Goal: Information Seeking & Learning: Learn about a topic

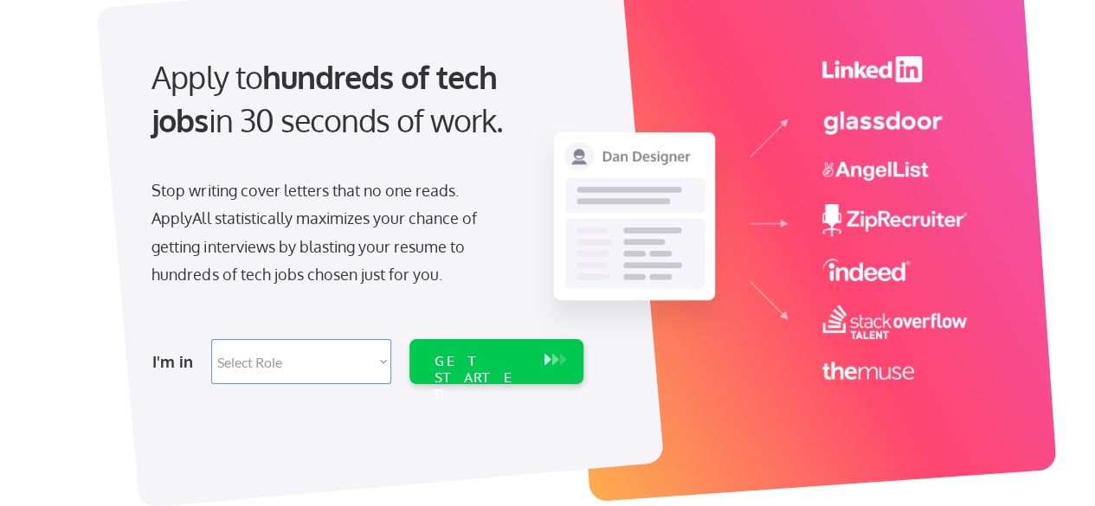
scroll to position [288, 0]
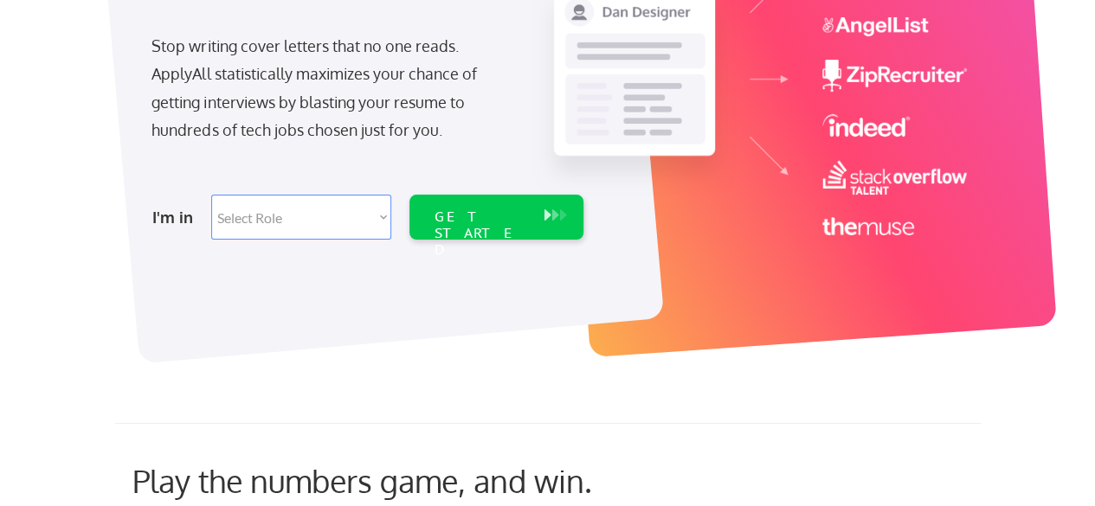
click at [274, 224] on select "Select Role Software Engineering Product Management Customer Success Sales UI/U…" at bounding box center [301, 217] width 180 height 45
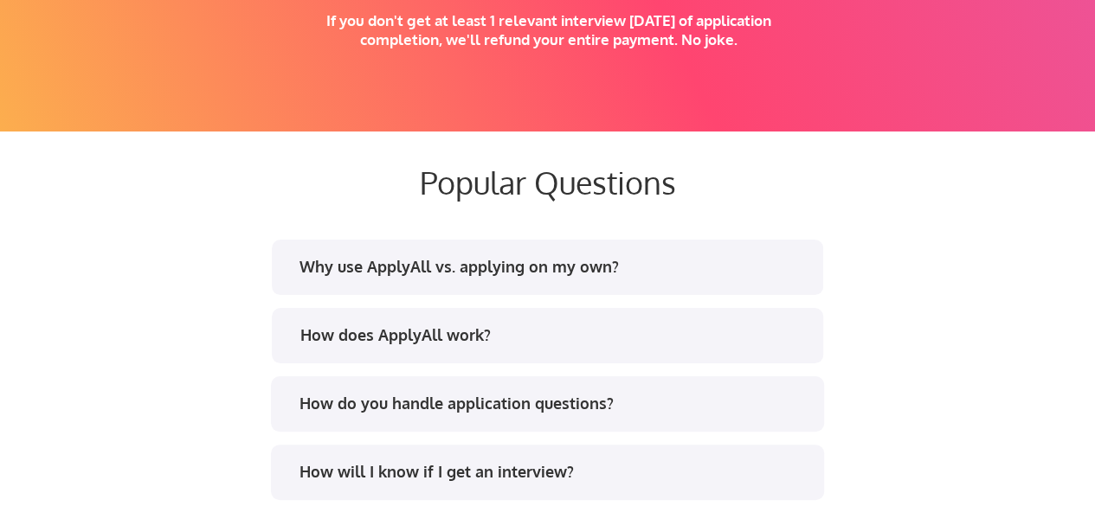
scroll to position [3319, 0]
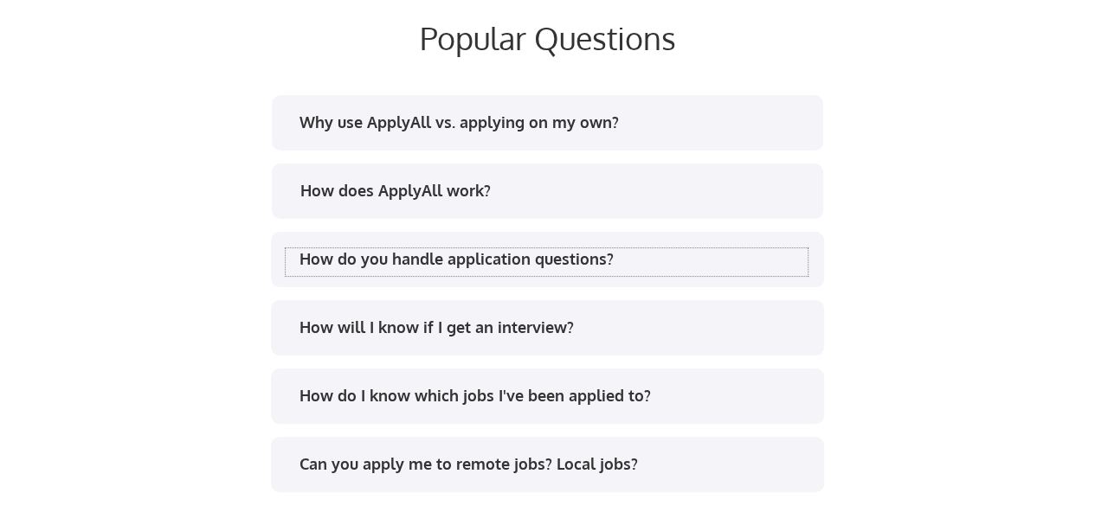
click at [483, 260] on div "How do you handle application questions?" at bounding box center [554, 259] width 508 height 22
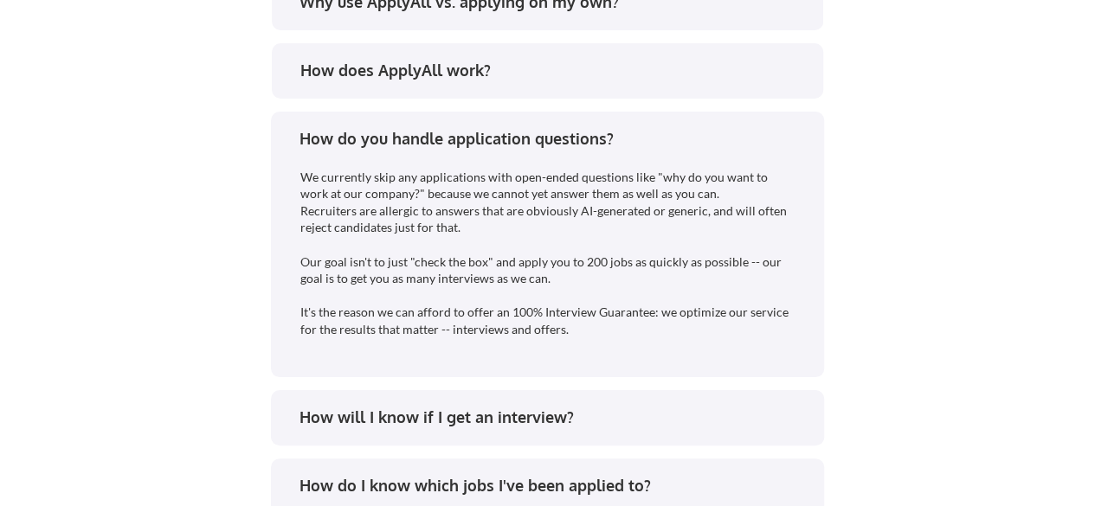
scroll to position [3463, 0]
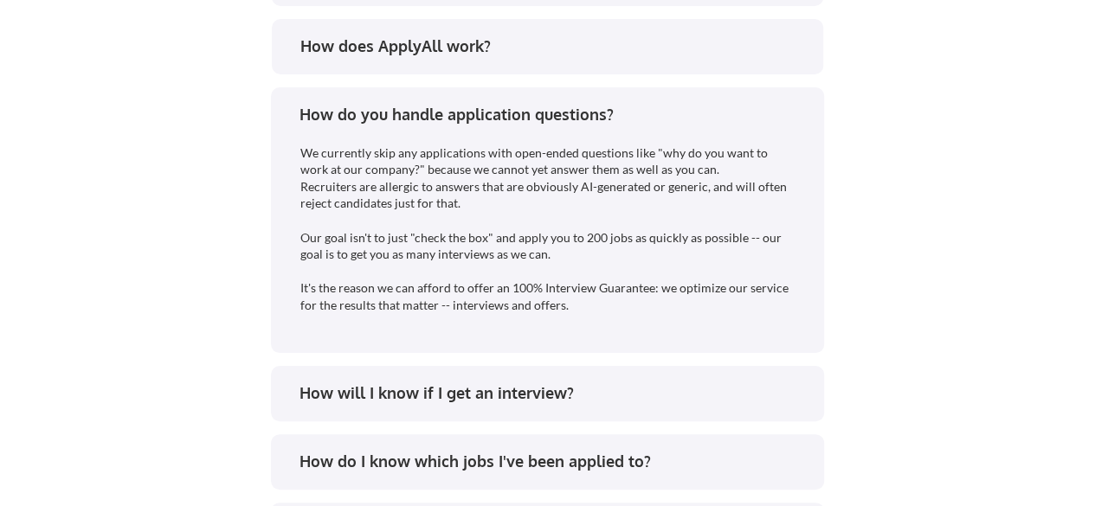
click at [497, 119] on div "How do you handle application questions?" at bounding box center [554, 115] width 508 height 22
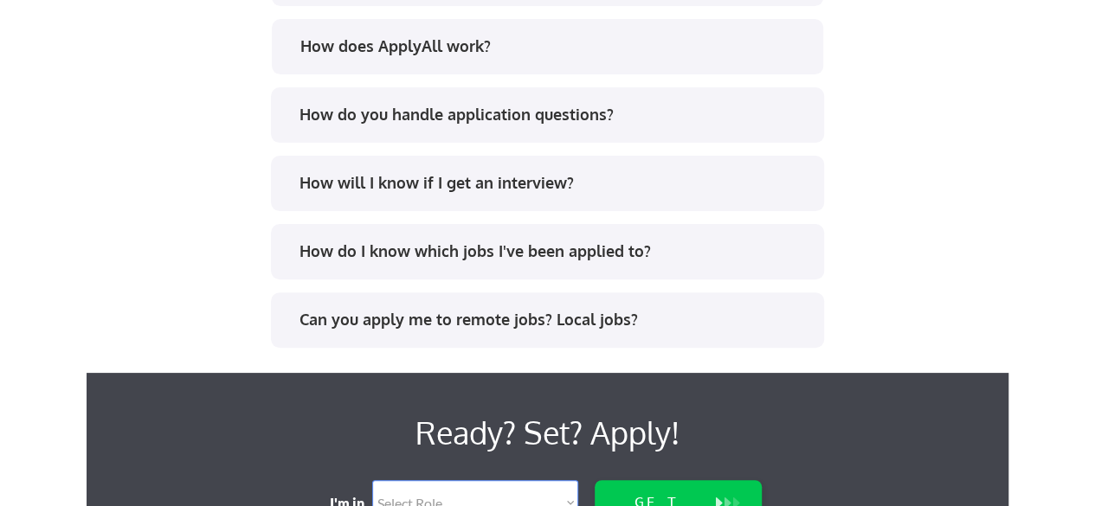
click at [485, 179] on div "How will I know if I get an interview?" at bounding box center [554, 183] width 508 height 22
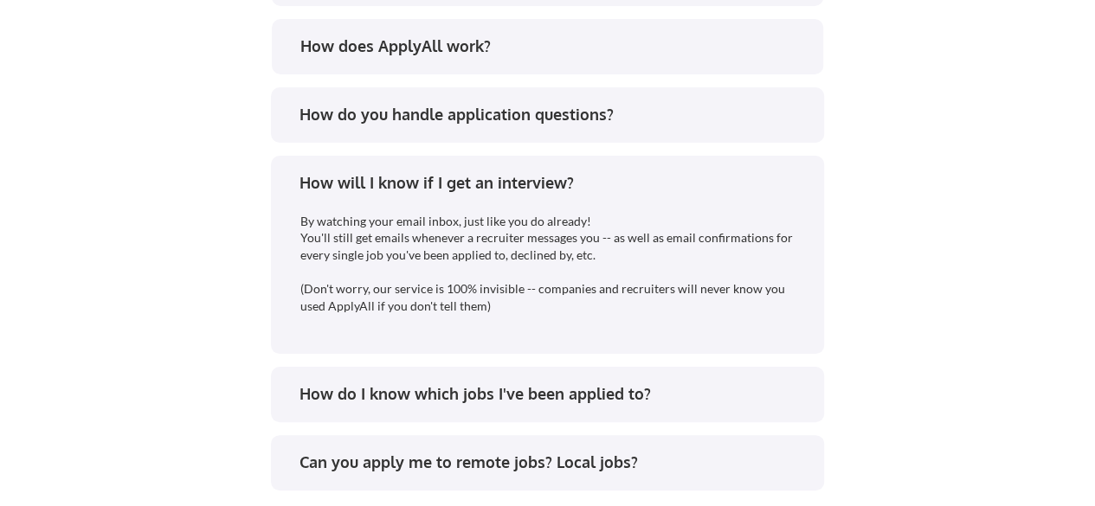
click at [483, 178] on div "How will I know if I get an interview?" at bounding box center [554, 183] width 508 height 22
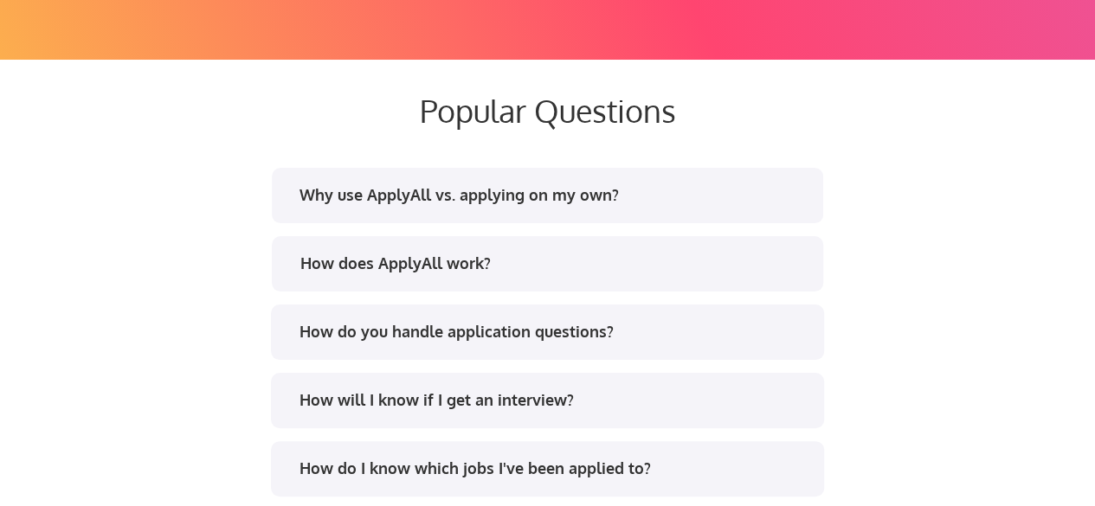
scroll to position [3245, 0]
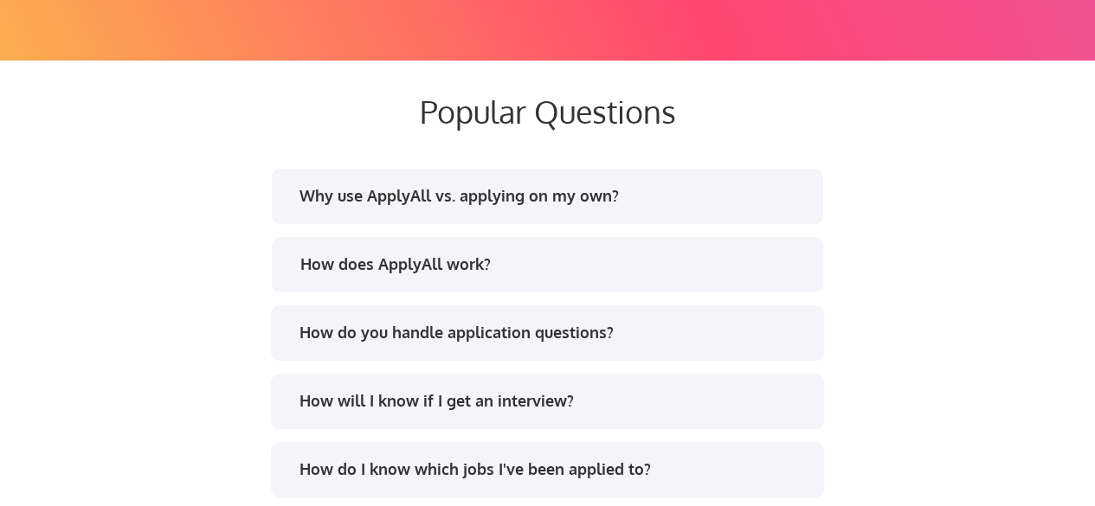
click at [331, 261] on div "How does ApplyAll work?" at bounding box center [554, 265] width 508 height 22
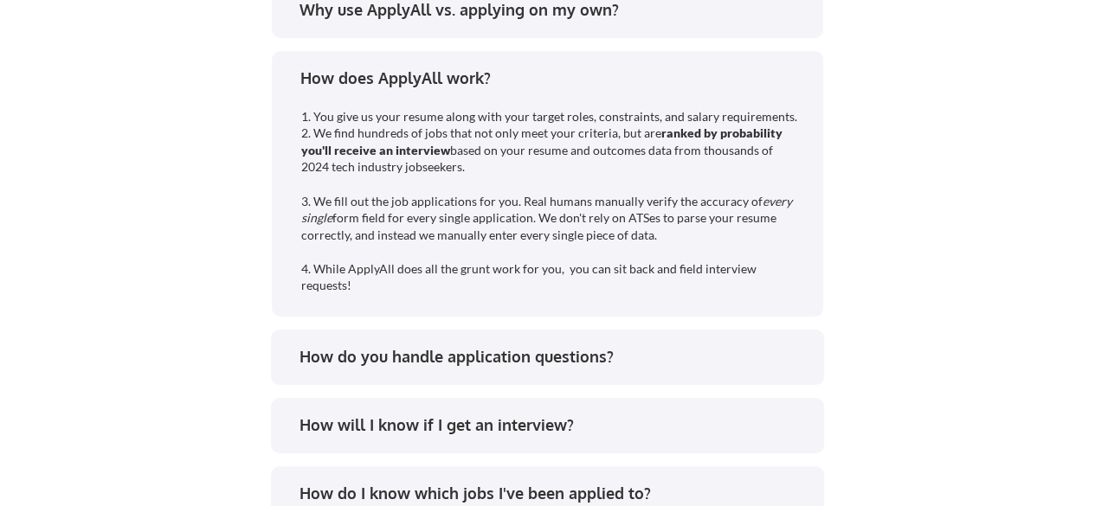
scroll to position [3389, 0]
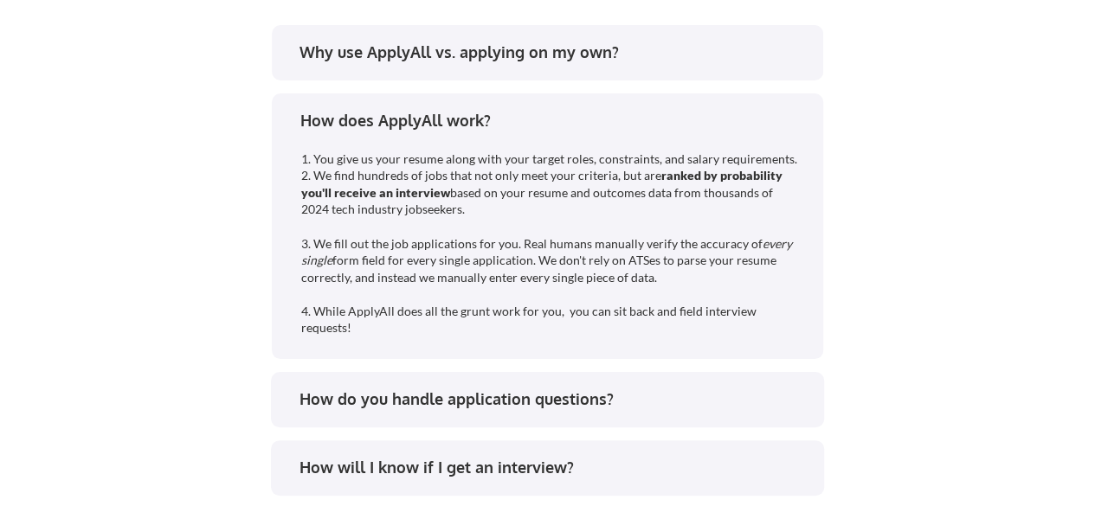
click at [338, 111] on div "How does ApplyAll work?" at bounding box center [554, 121] width 508 height 22
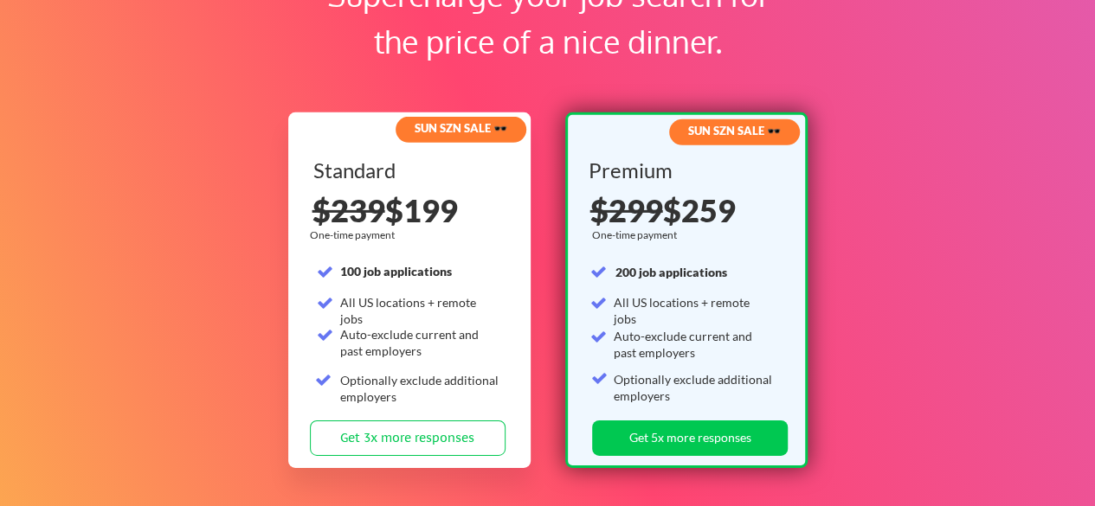
scroll to position [2523, 0]
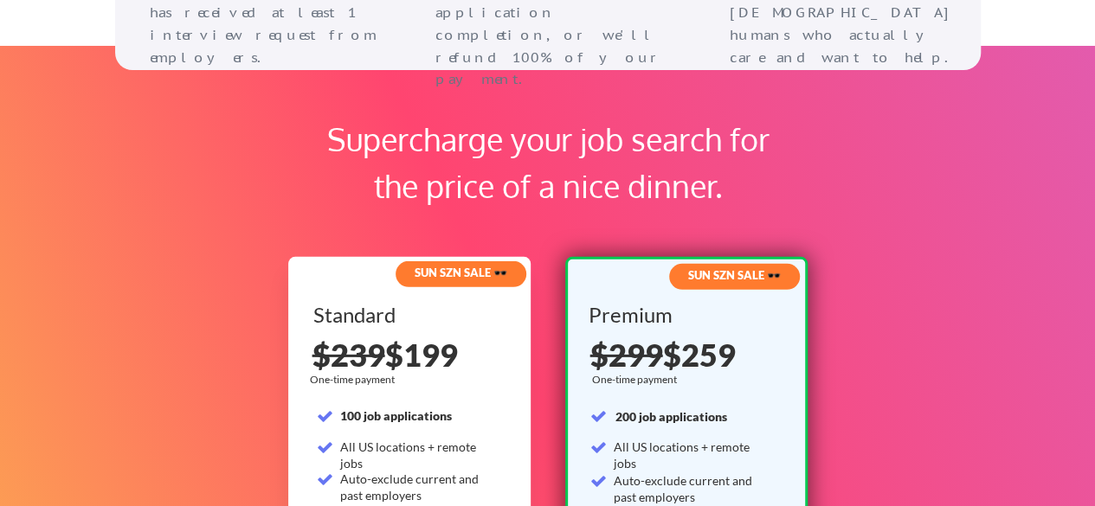
click at [458, 271] on strong "SUN SZN SALE 🕶️" at bounding box center [461, 273] width 93 height 14
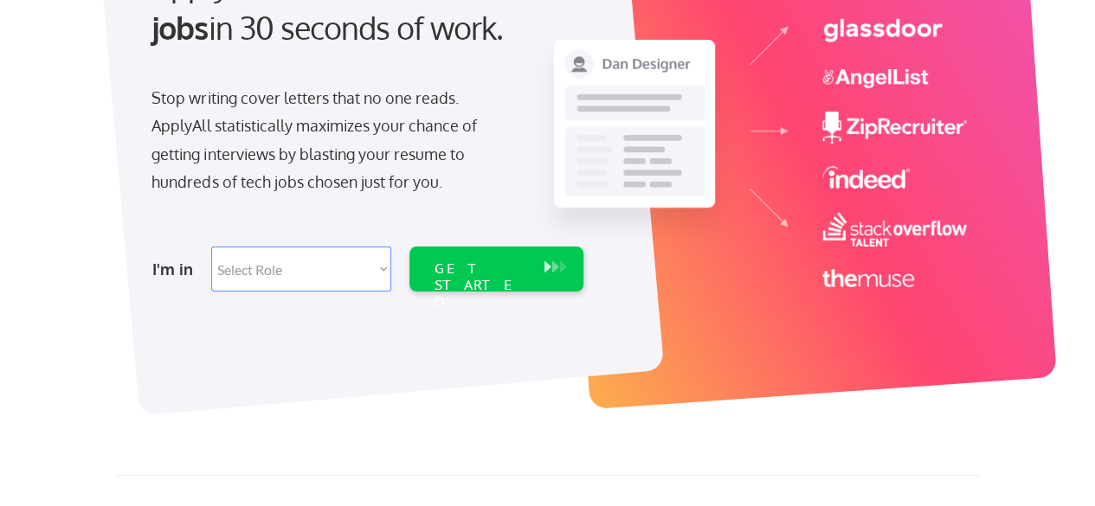
scroll to position [0, 0]
